Goal: Transaction & Acquisition: Purchase product/service

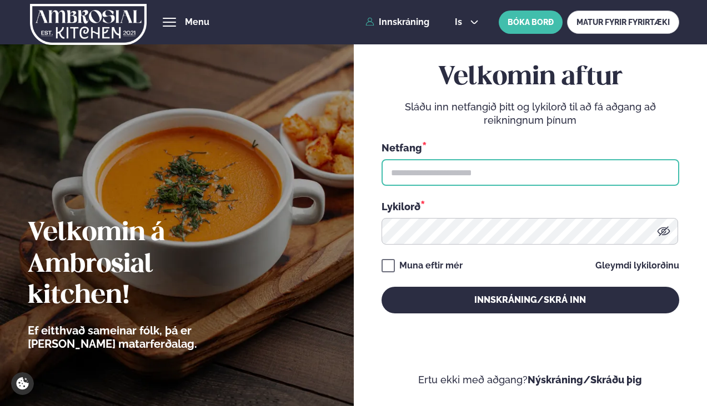
click at [446, 160] on input "text" at bounding box center [530, 172] width 298 height 27
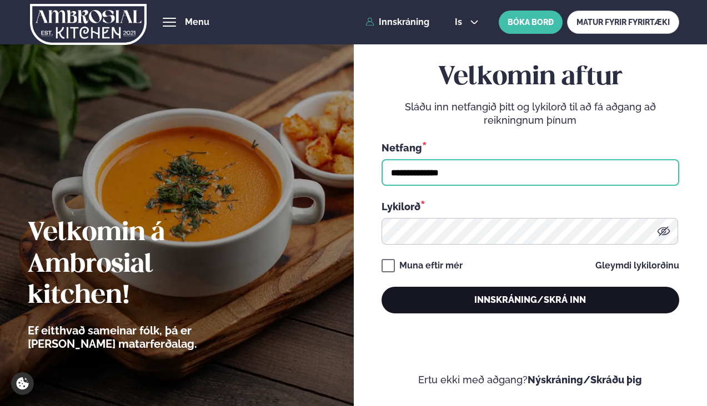
type input "**********"
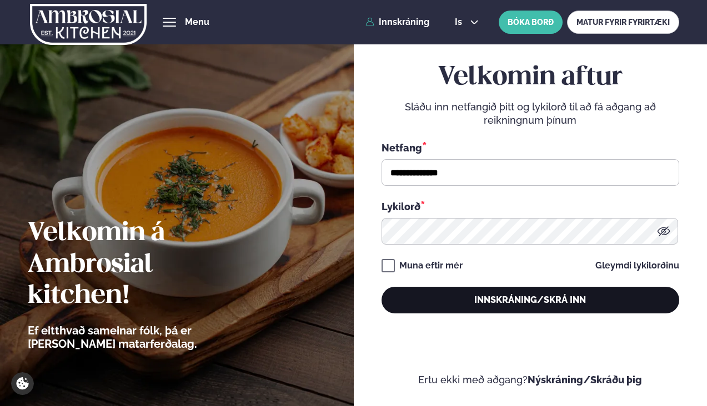
click at [497, 306] on button "Innskráning/Skrá inn" at bounding box center [530, 300] width 298 height 27
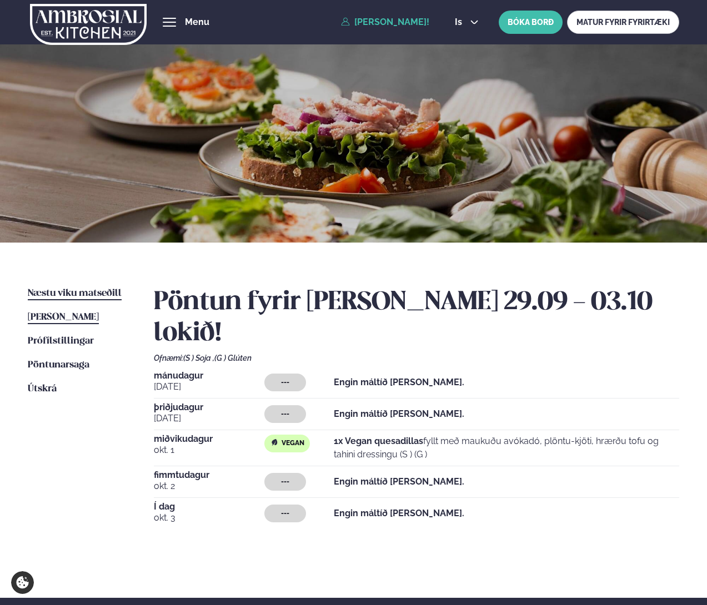
click at [92, 295] on span "Næstu viku matseðill" at bounding box center [75, 293] width 94 height 9
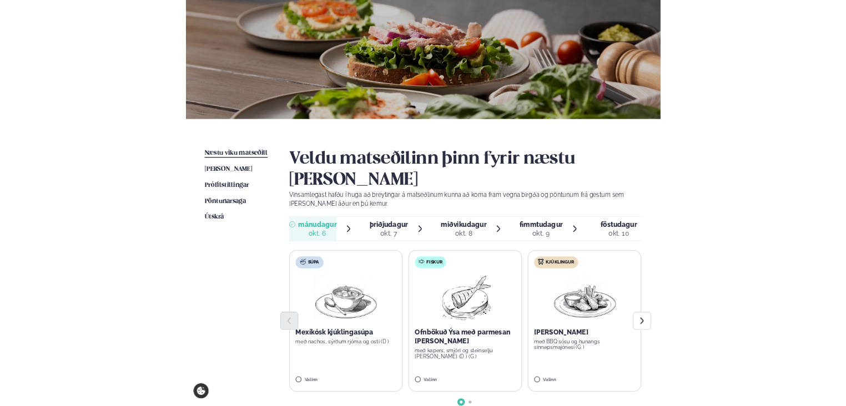
scroll to position [113, 0]
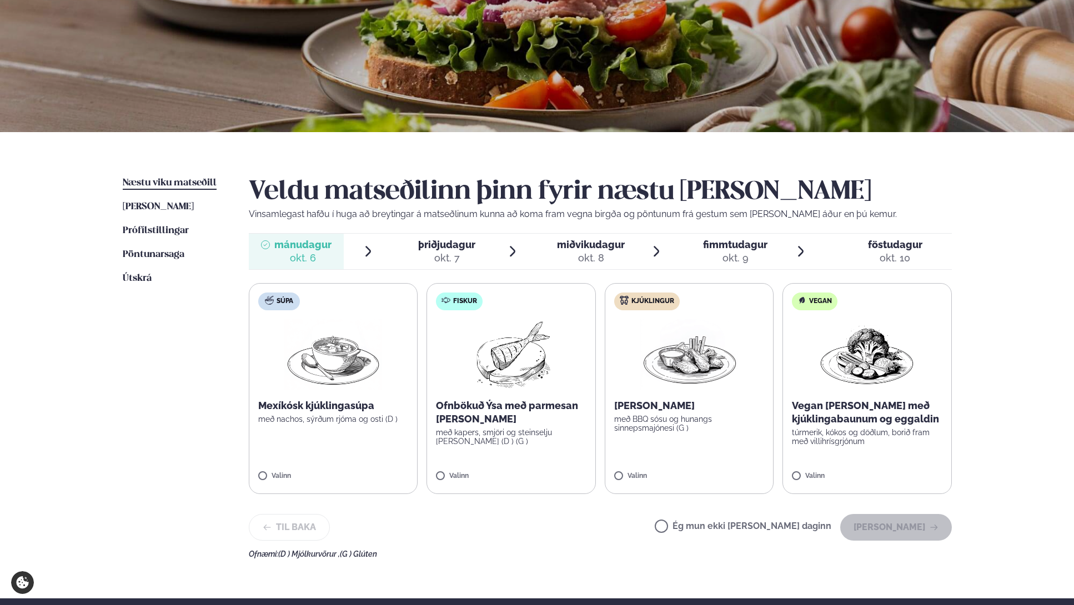
click at [587, 254] on div "okt. 8" at bounding box center [591, 257] width 68 height 13
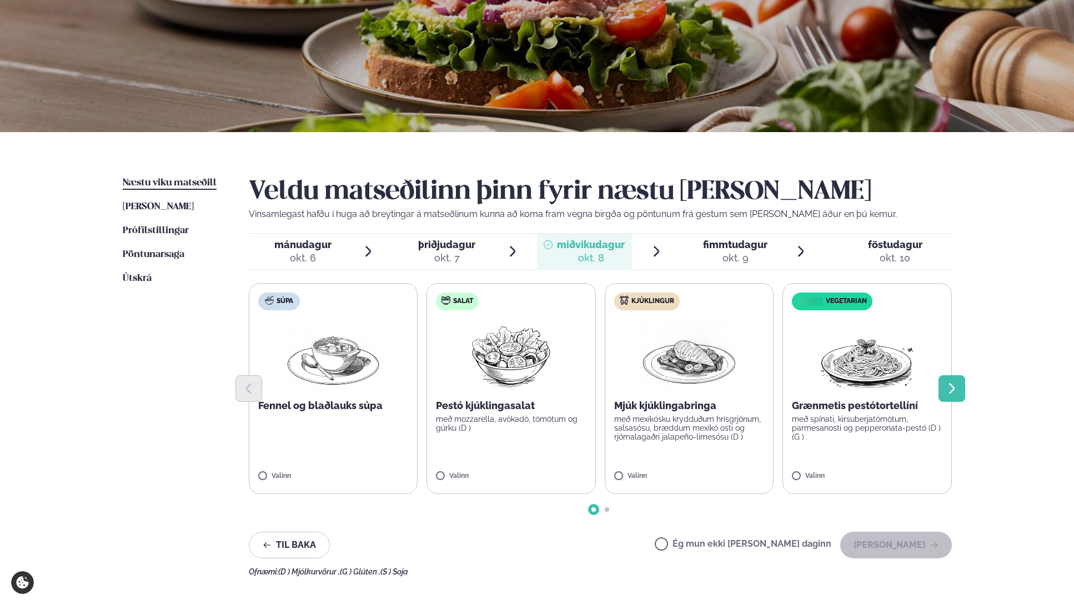
click at [706, 386] on icon "Next slide" at bounding box center [951, 388] width 13 height 13
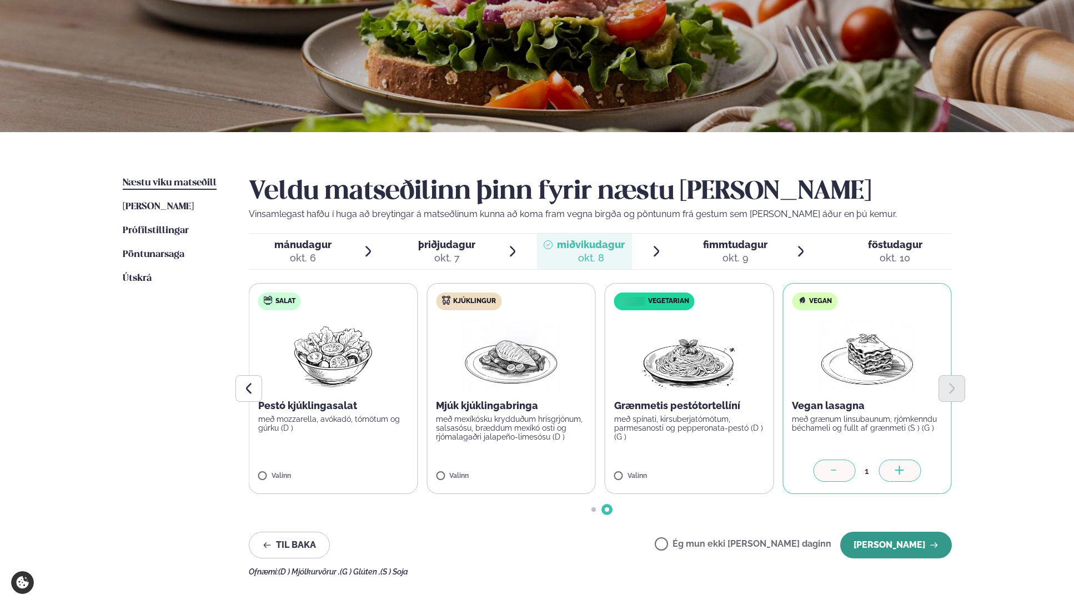
click at [706, 406] on button "[PERSON_NAME]" at bounding box center [896, 545] width 112 height 27
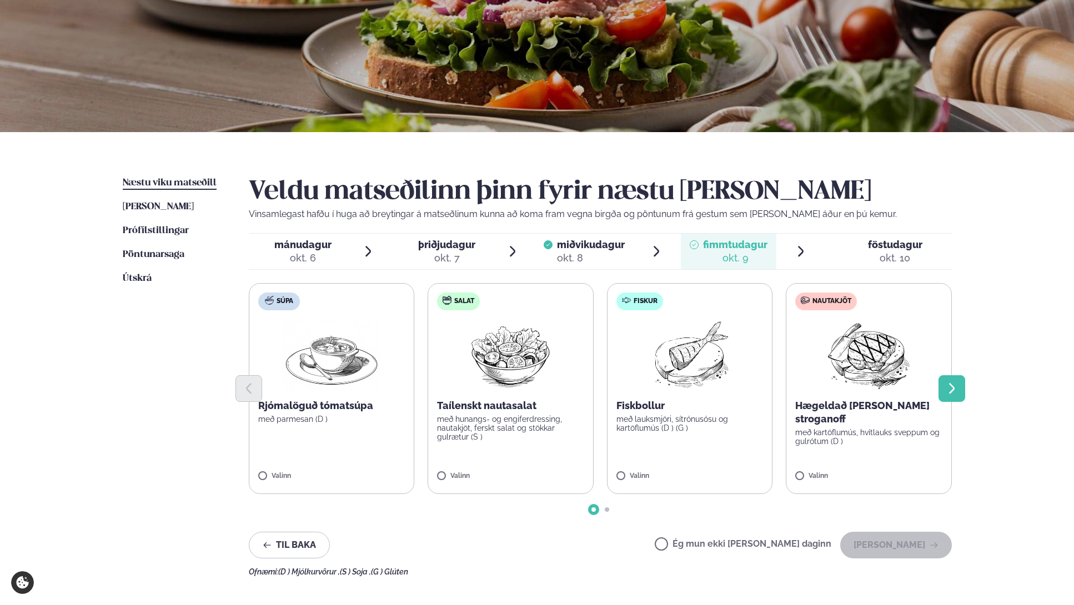
click at [706, 389] on icon "Next slide" at bounding box center [952, 388] width 6 height 11
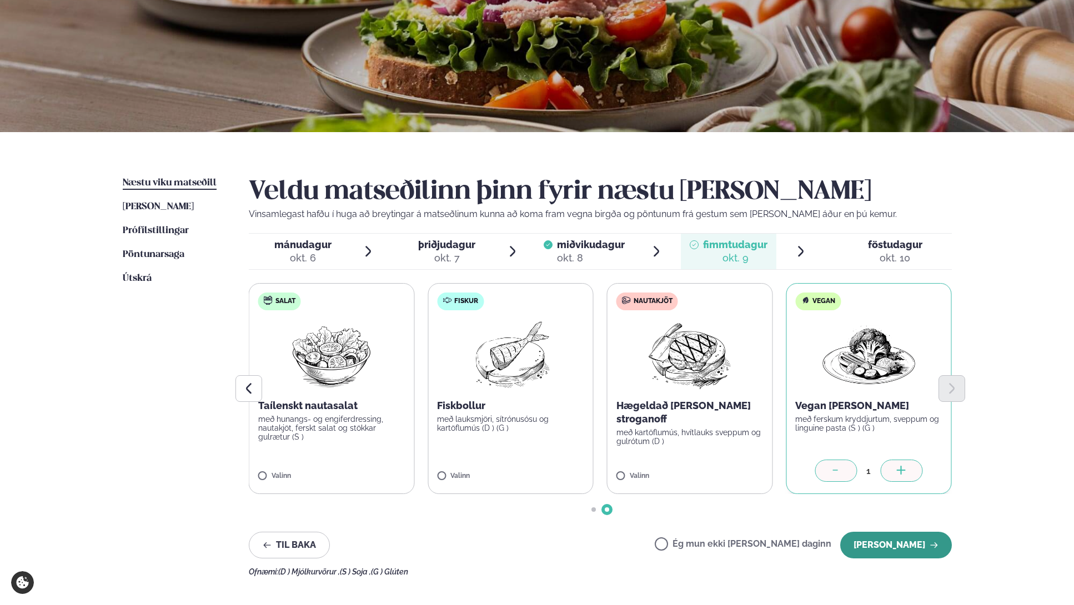
click at [706, 406] on button "[PERSON_NAME]" at bounding box center [896, 545] width 112 height 27
